Goal: Information Seeking & Learning: Find specific page/section

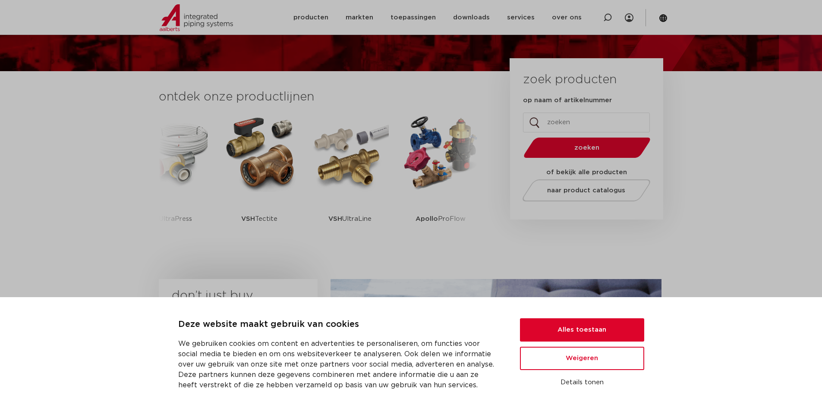
scroll to position [216, 0]
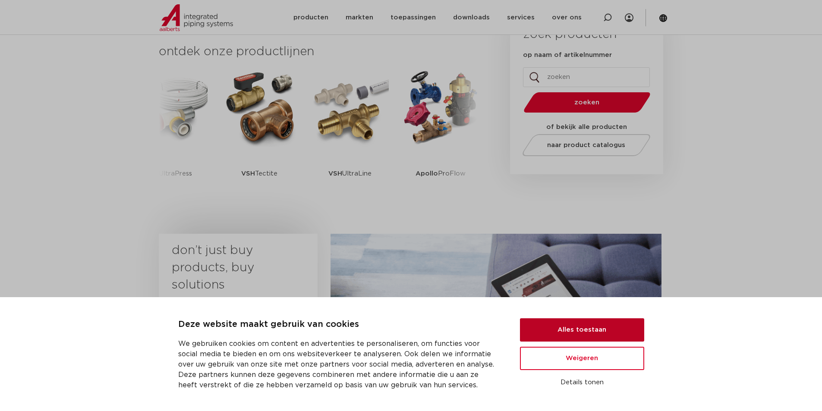
click at [576, 326] on button "Alles toestaan" at bounding box center [582, 329] width 124 height 23
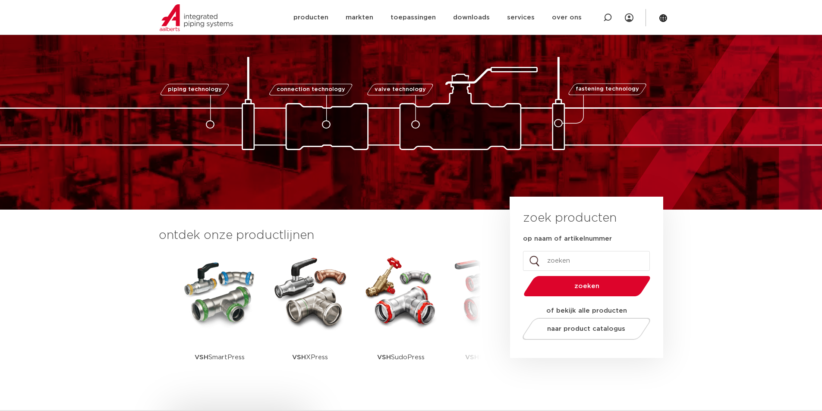
scroll to position [0, 0]
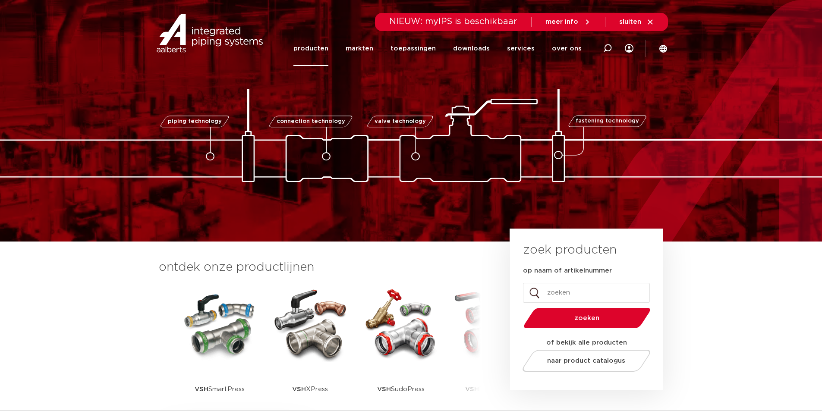
click at [316, 50] on link "producten" at bounding box center [310, 48] width 35 height 35
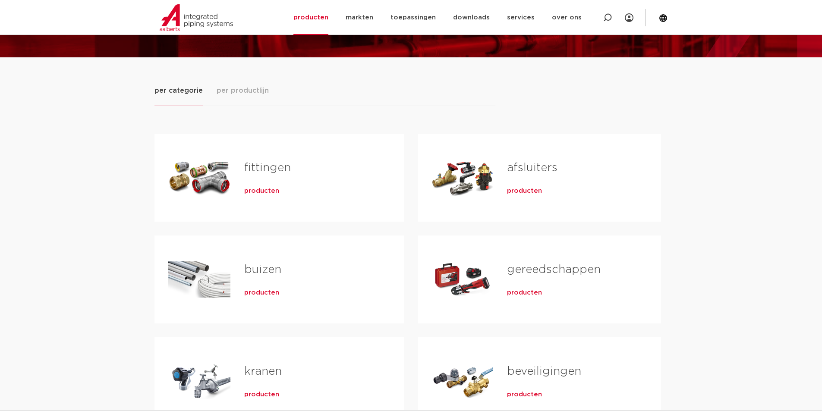
scroll to position [129, 0]
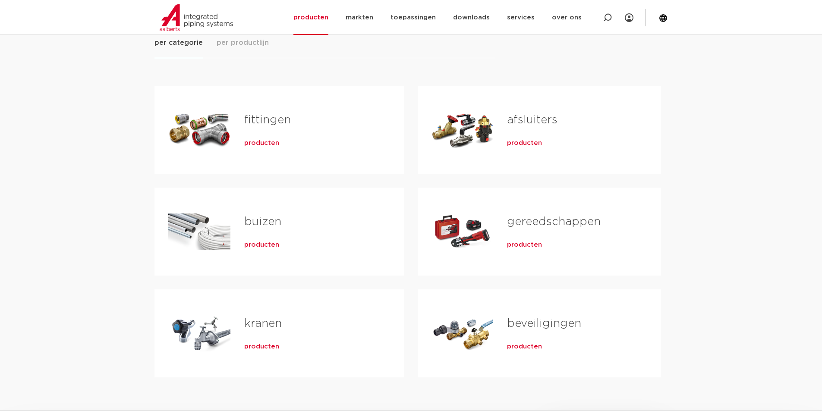
click at [258, 120] on link "fittingen" at bounding box center [267, 119] width 47 height 11
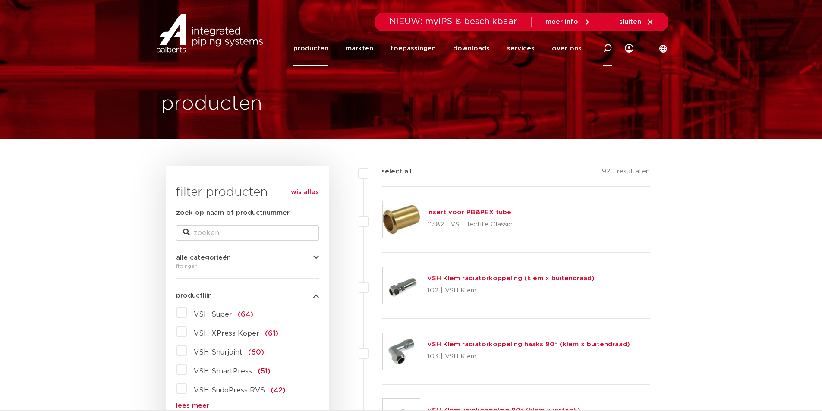
click at [607, 48] on icon at bounding box center [607, 48] width 9 height 9
type input "coolpress"
click button "Zoeken" at bounding box center [0, 0] width 0 height 0
